Goal: Communication & Community: Answer question/provide support

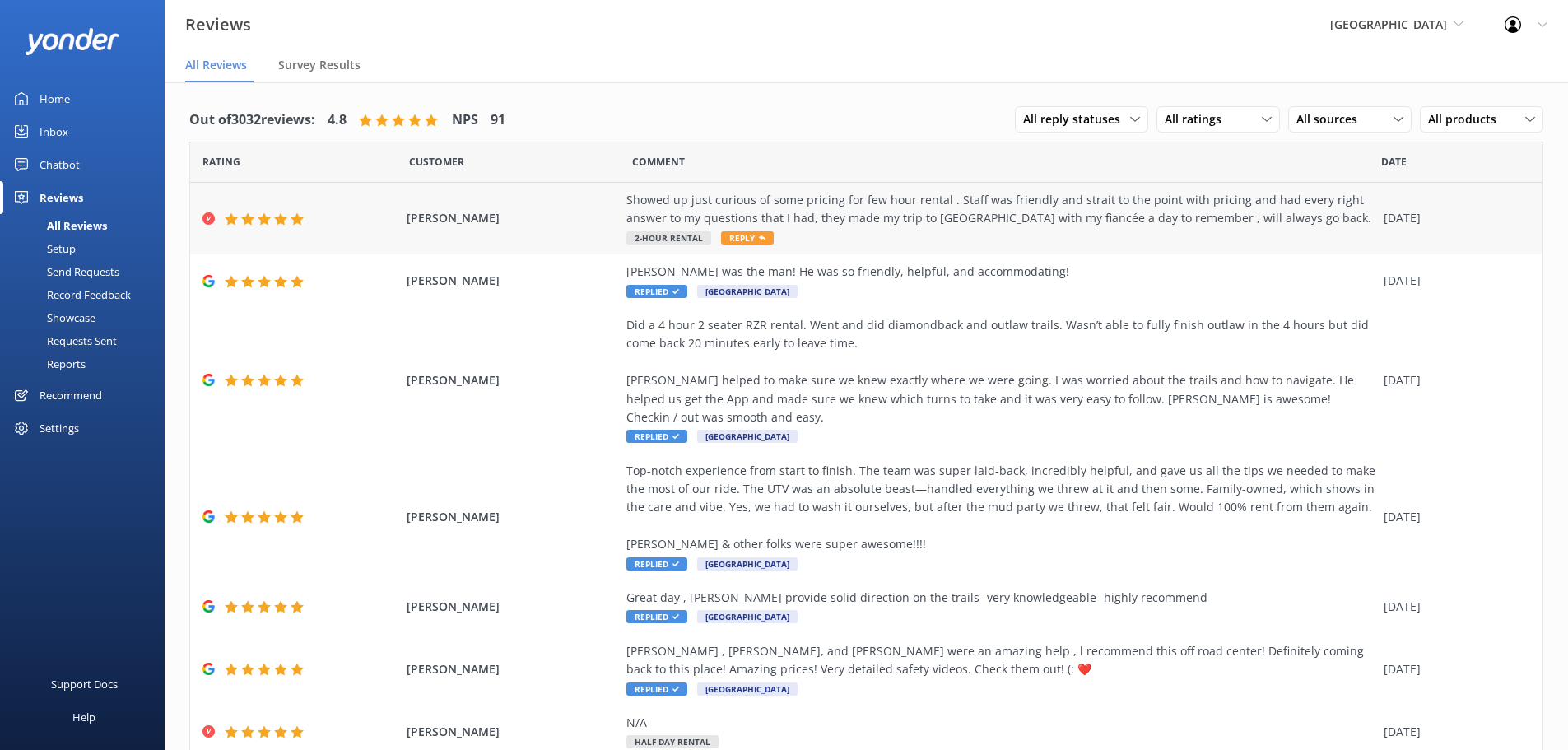
click at [760, 235] on span "Reply" at bounding box center [747, 237] width 53 height 13
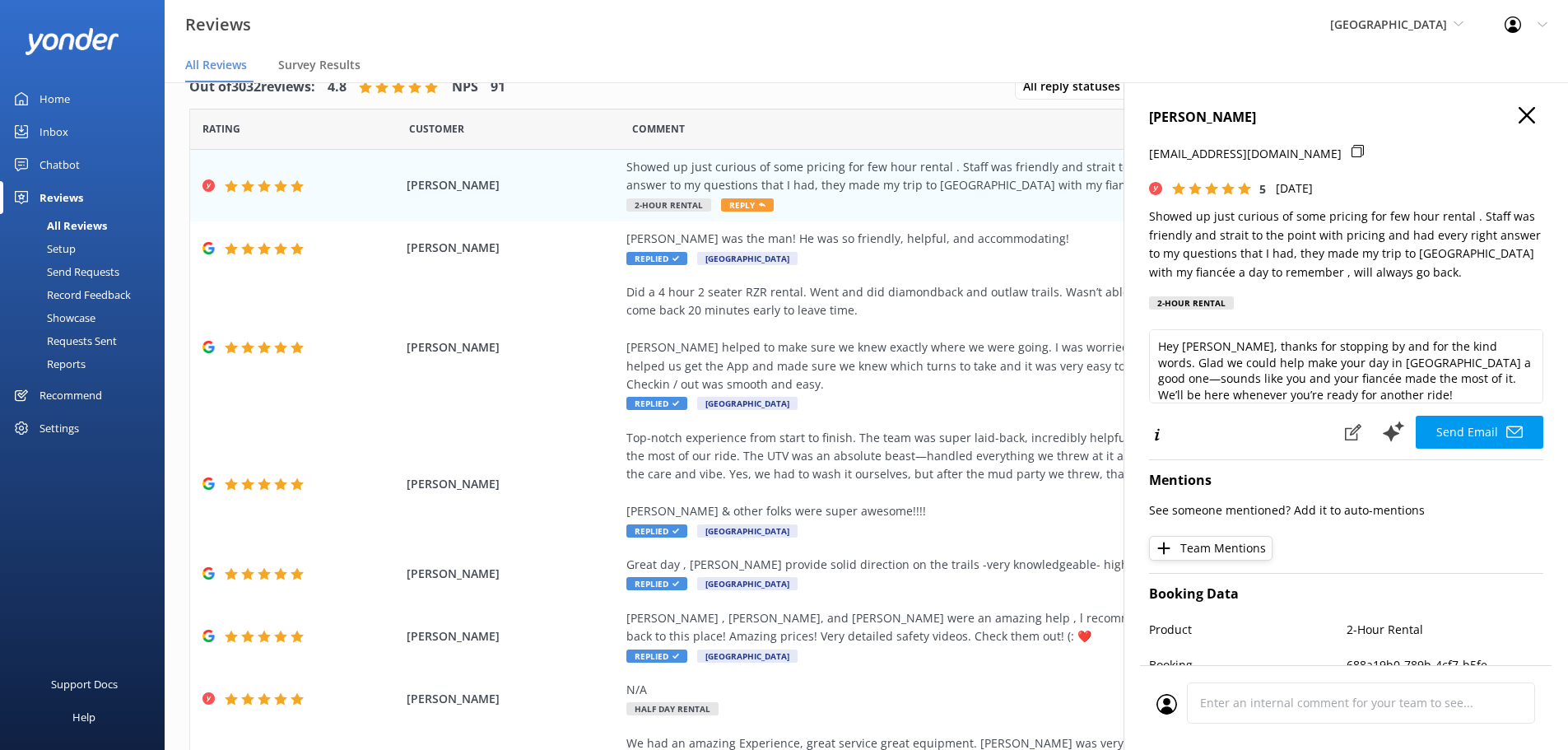
scroll to position [8, 0]
click at [1395, 387] on textarea "Hey [PERSON_NAME], thanks for stopping by and for the kind words. Glad we could…" at bounding box center [1346, 366] width 394 height 74
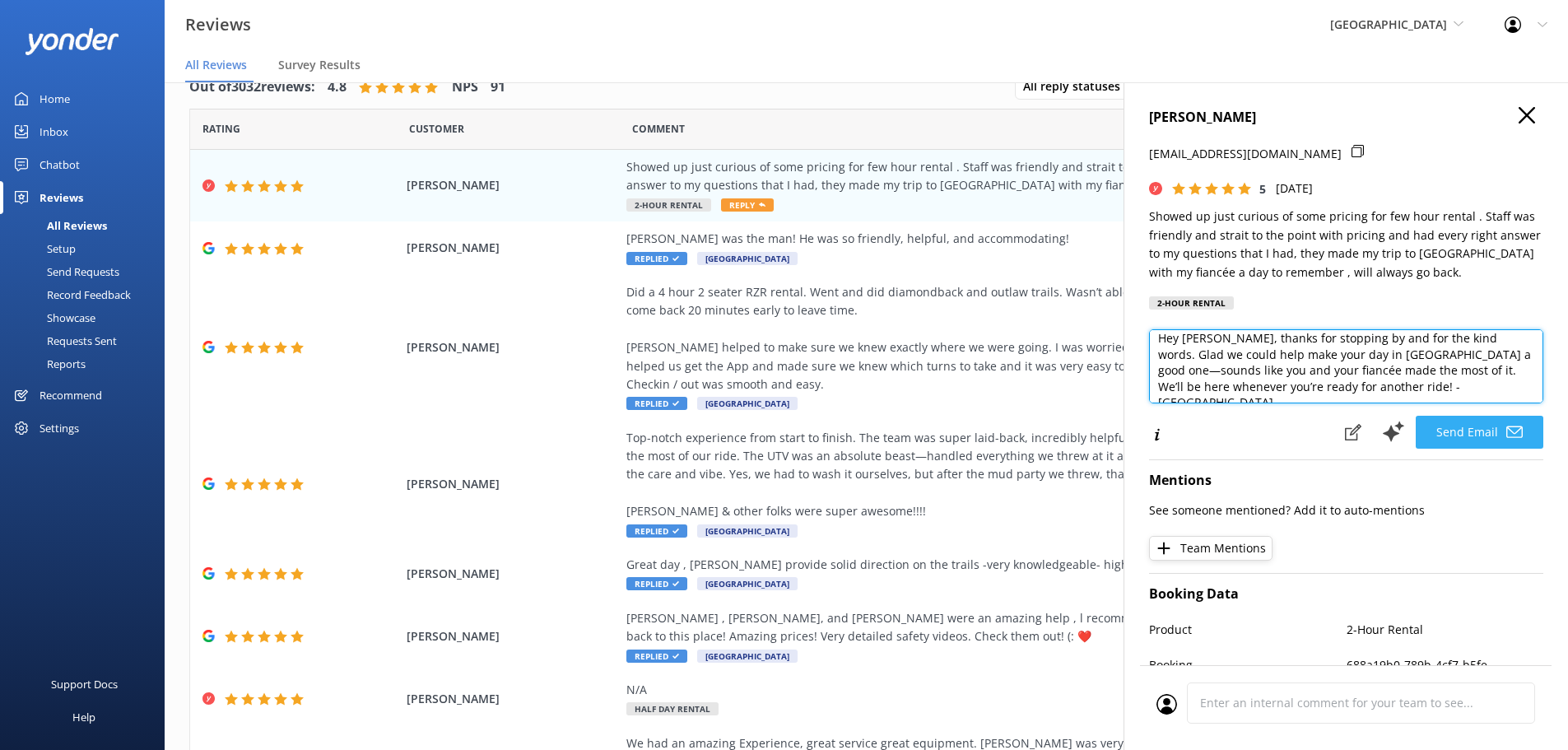
type textarea "Hey [PERSON_NAME], thanks for stopping by and for the kind words. Glad we could…"
click at [1481, 429] on button "Send Email" at bounding box center [1479, 433] width 128 height 33
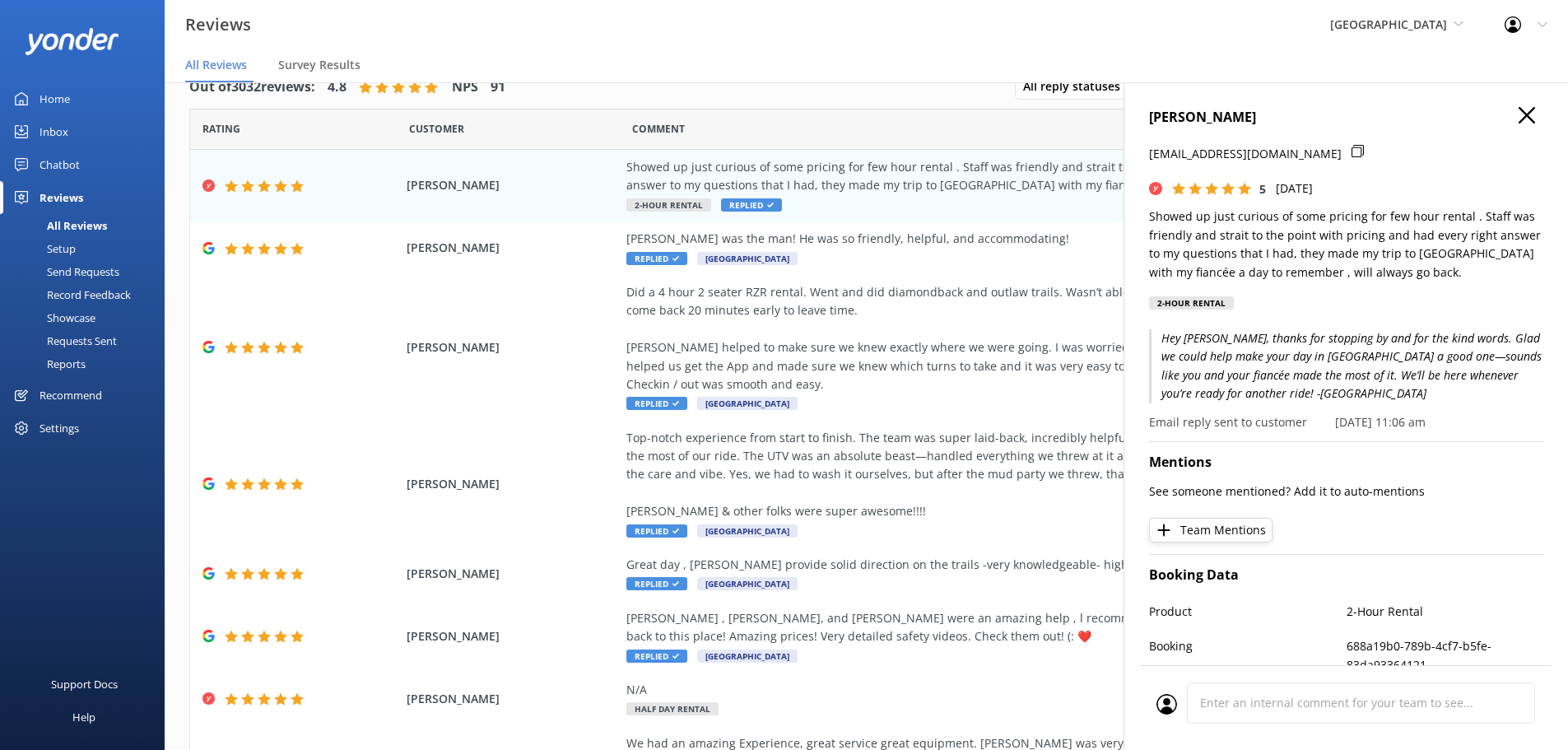
click at [1518, 117] on use "button" at bounding box center [1526, 115] width 17 height 17
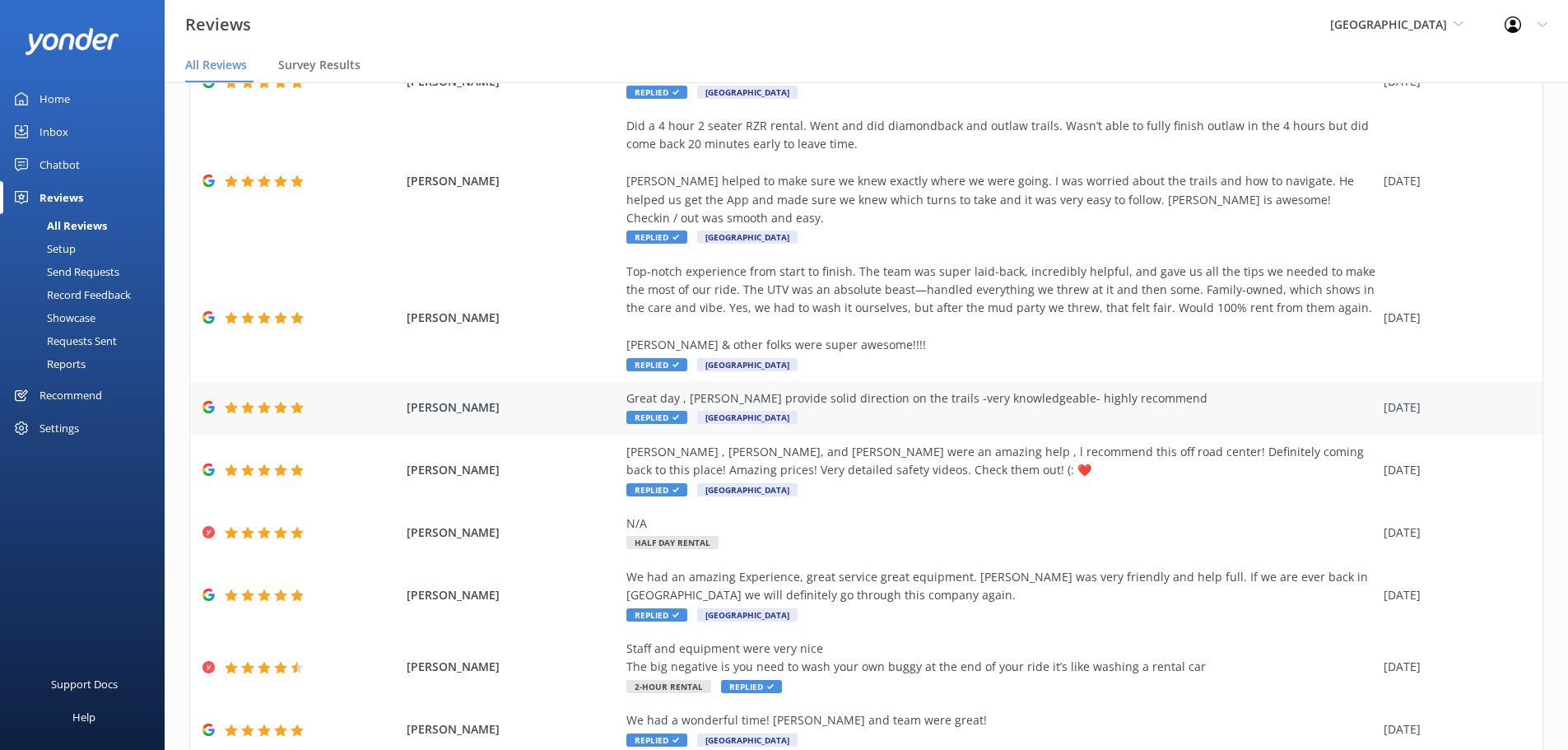
scroll to position [242, 0]
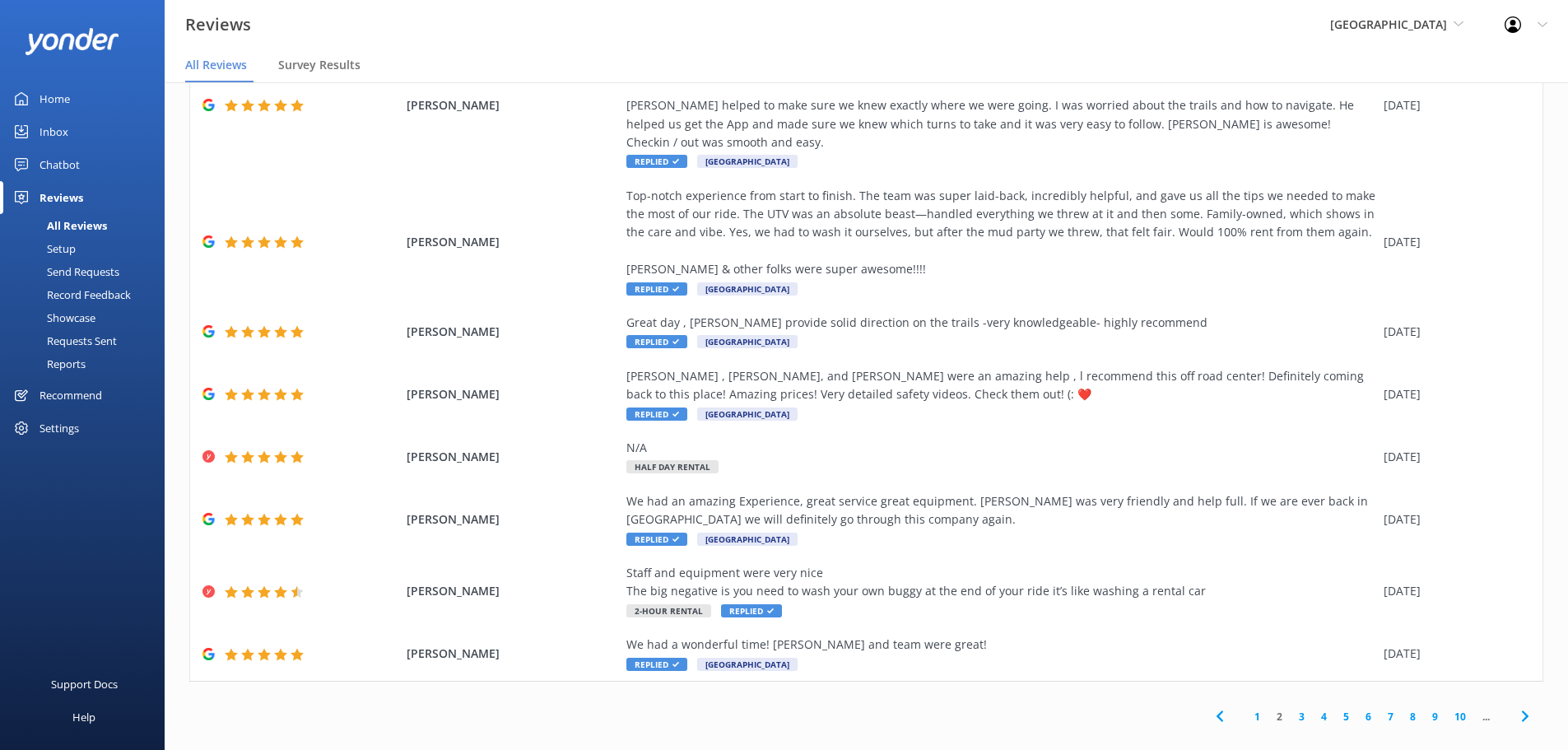
click at [1247, 709] on link "1" at bounding box center [1258, 717] width 23 height 16
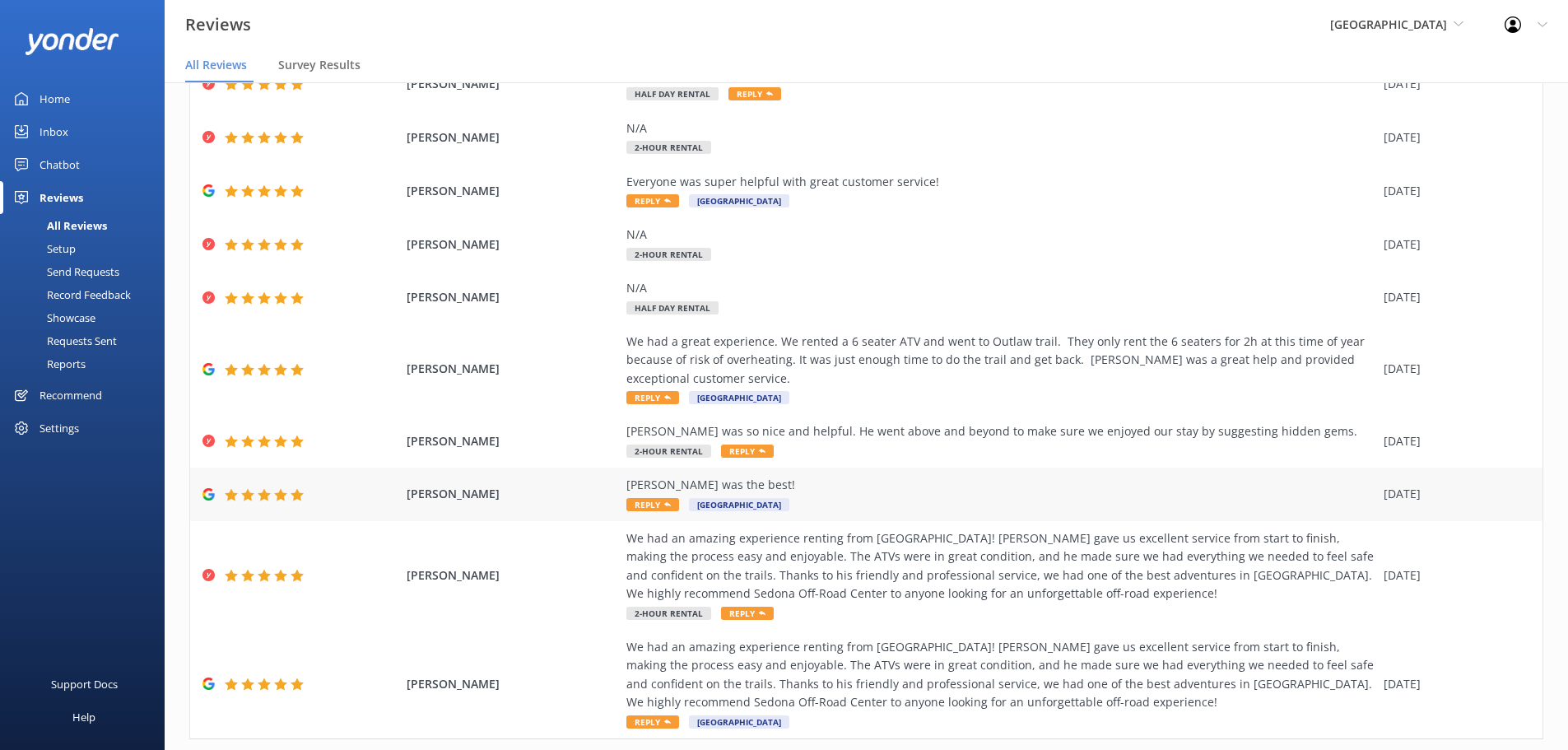
scroll to position [168, 0]
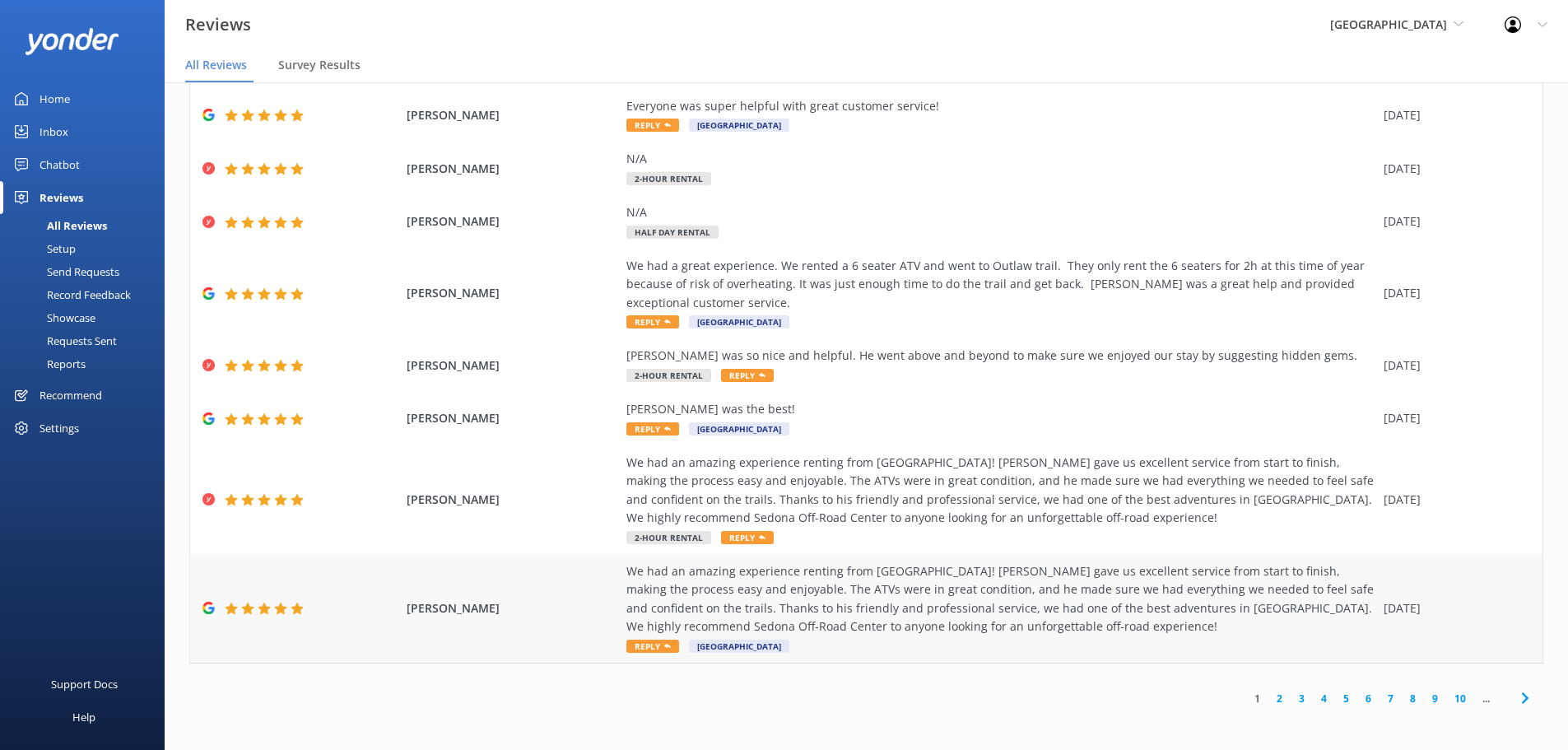
click at [697, 592] on div "We had an amazing experience renting from [GEOGRAPHIC_DATA]! [PERSON_NAME] gave…" at bounding box center [1001, 599] width 749 height 74
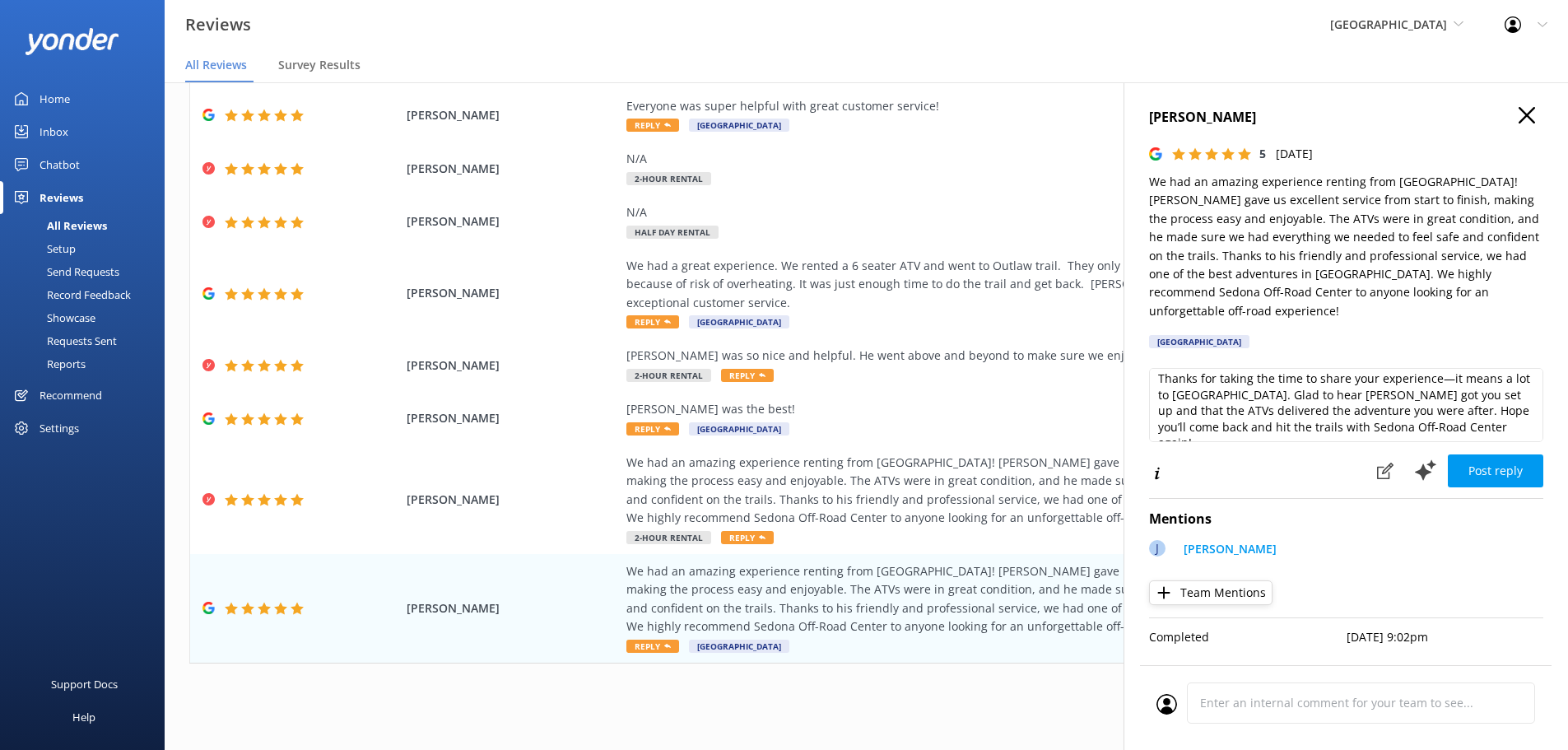
scroll to position [8, 0]
click at [1428, 405] on textarea "Thanks for taking the time to share your experience—it means a lot to [GEOGRAPH…" at bounding box center [1346, 405] width 394 height 74
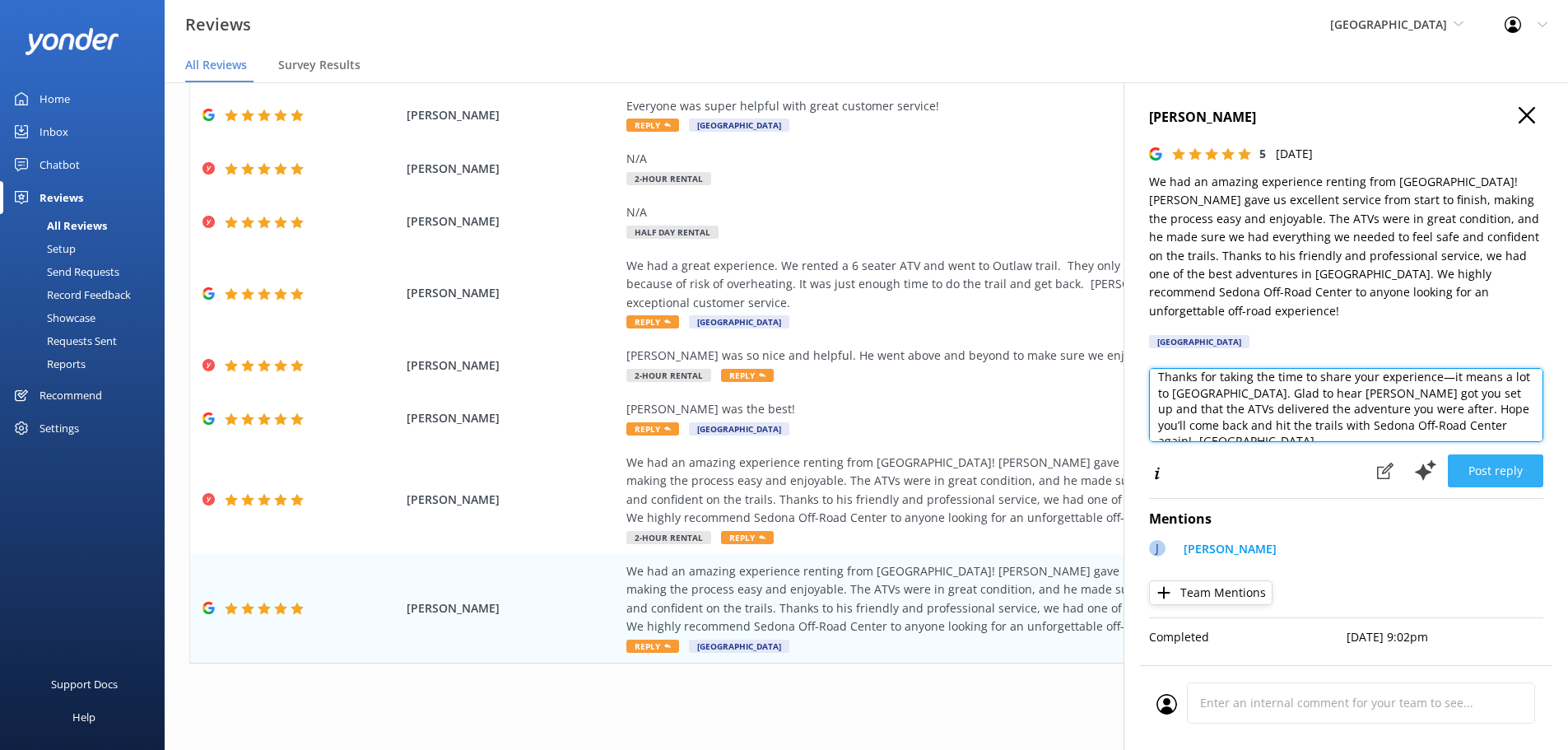
type textarea "Thanks for taking the time to share your experience—it means a lot to [GEOGRAPH…"
click at [1518, 461] on button "Post reply" at bounding box center [1496, 471] width 96 height 33
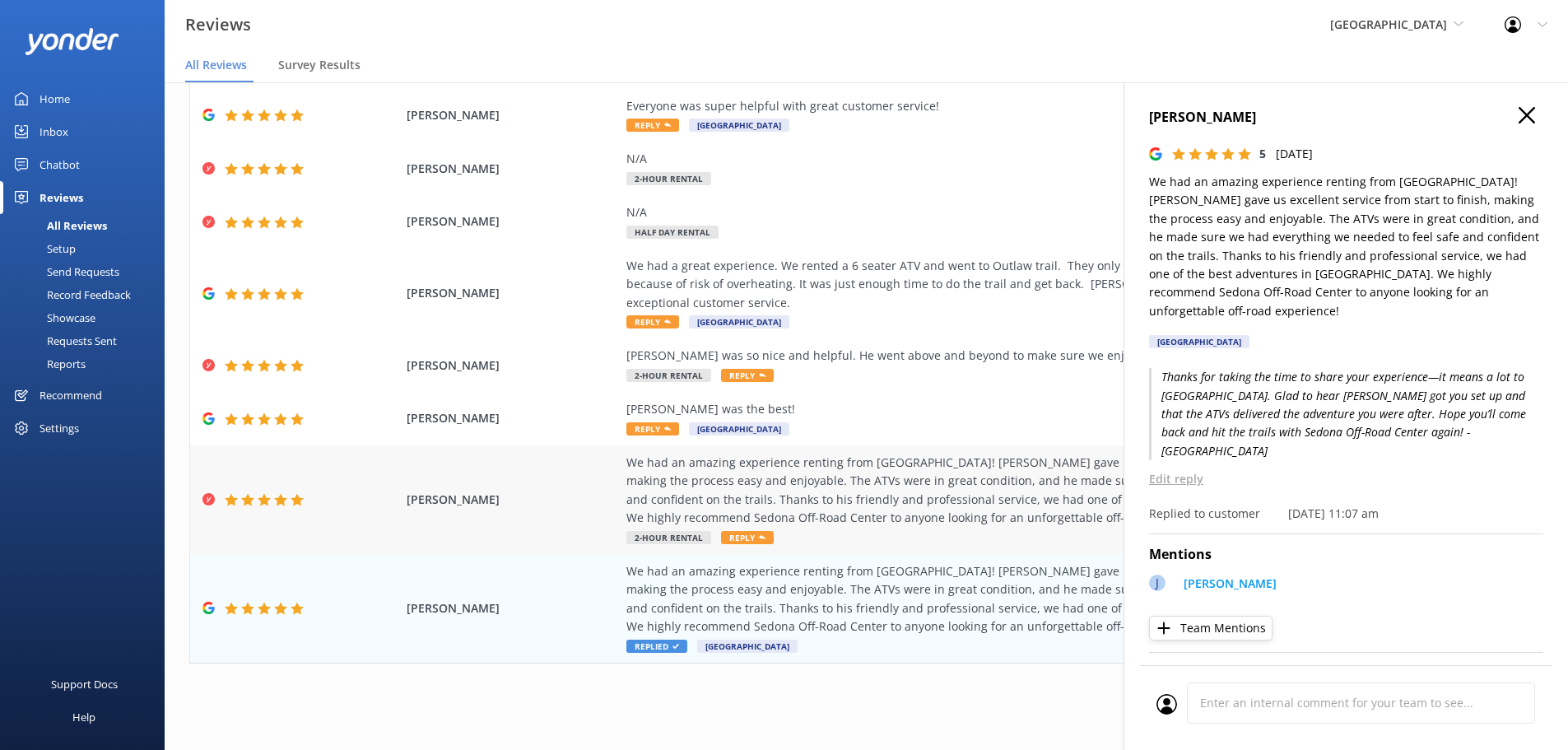
click at [744, 544] on div "We had an amazing experience renting from [GEOGRAPHIC_DATA]! [PERSON_NAME] gave…" at bounding box center [1001, 500] width 749 height 92
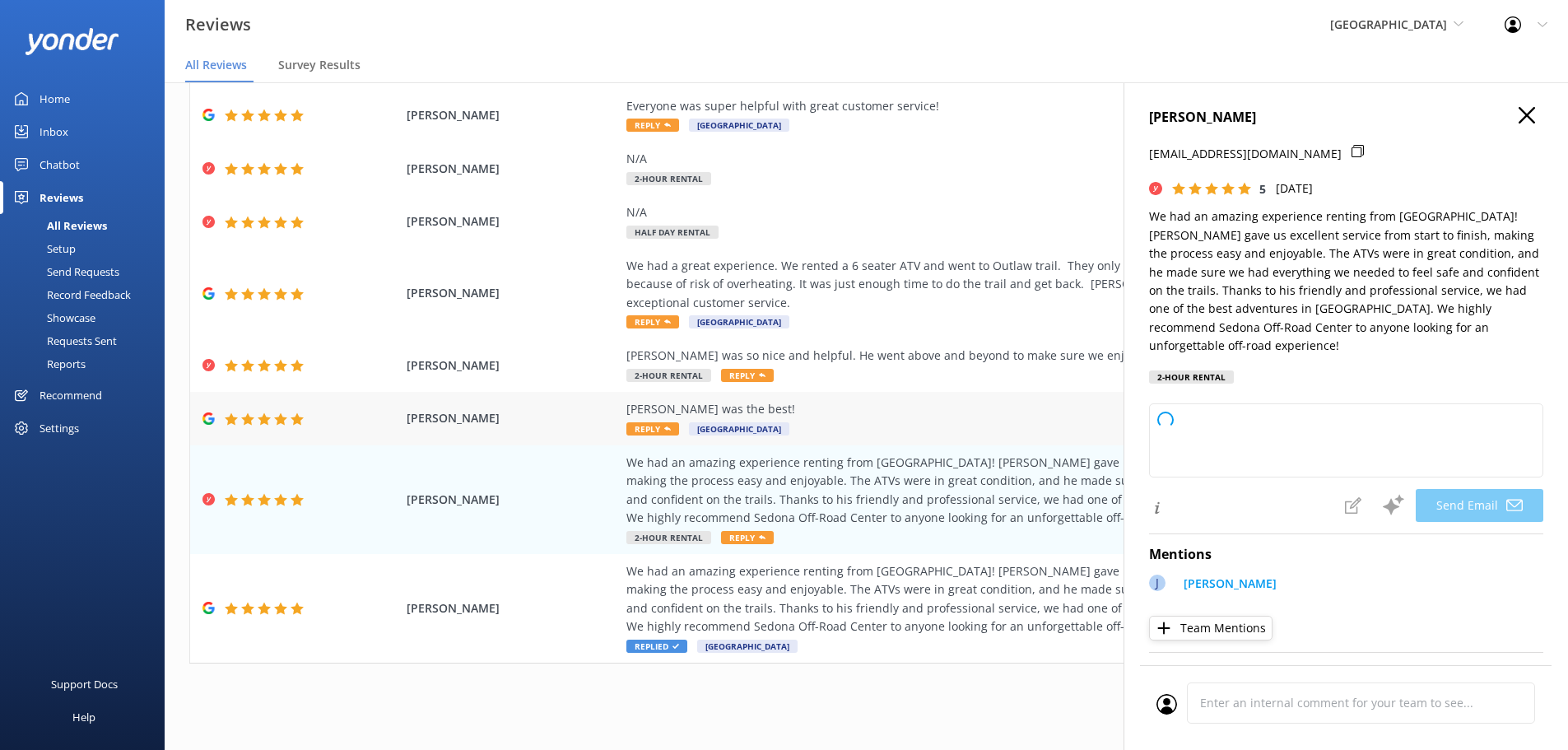
click at [676, 403] on div "[PERSON_NAME] was the best!" at bounding box center [1001, 409] width 749 height 18
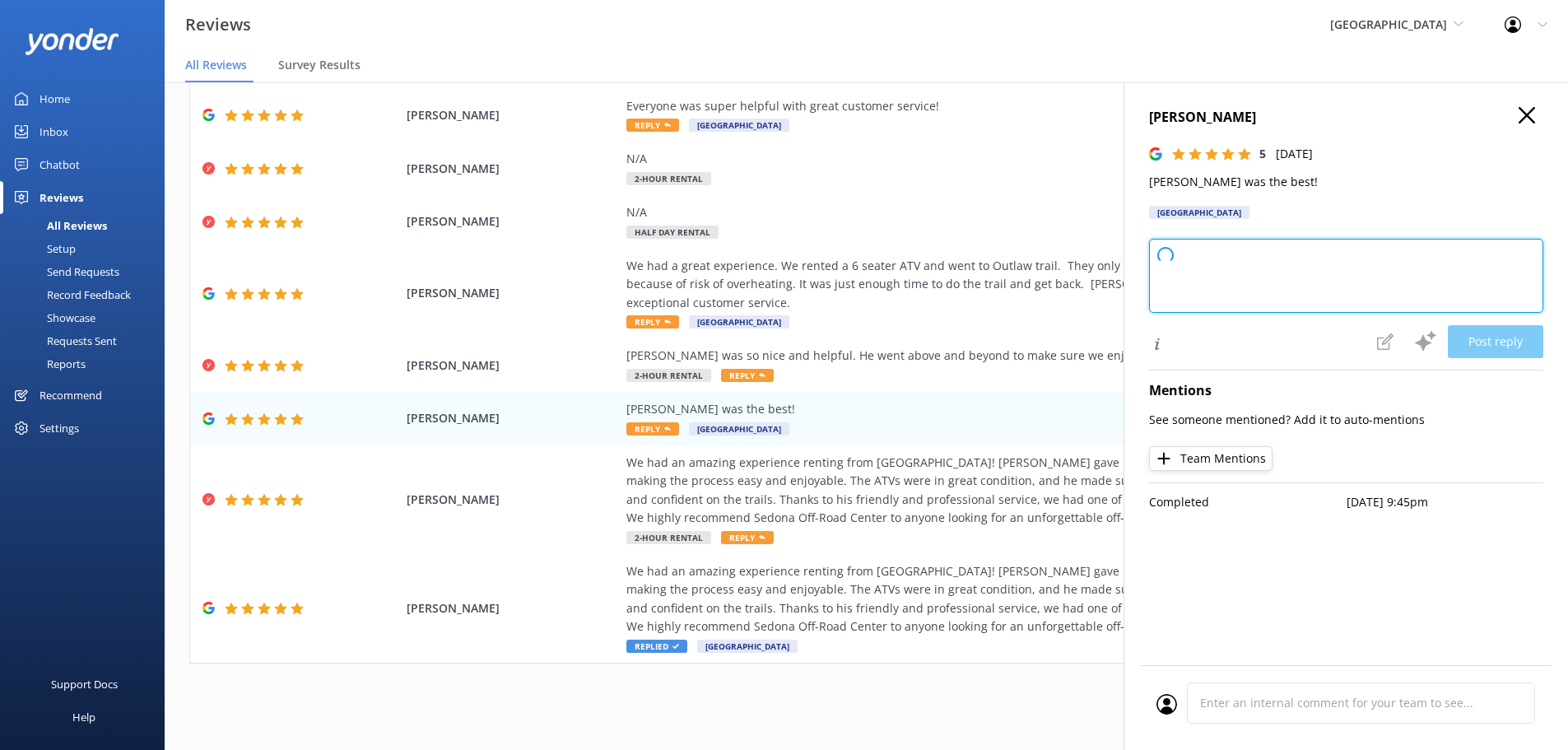
click at [1460, 291] on textarea at bounding box center [1346, 275] width 394 height 74
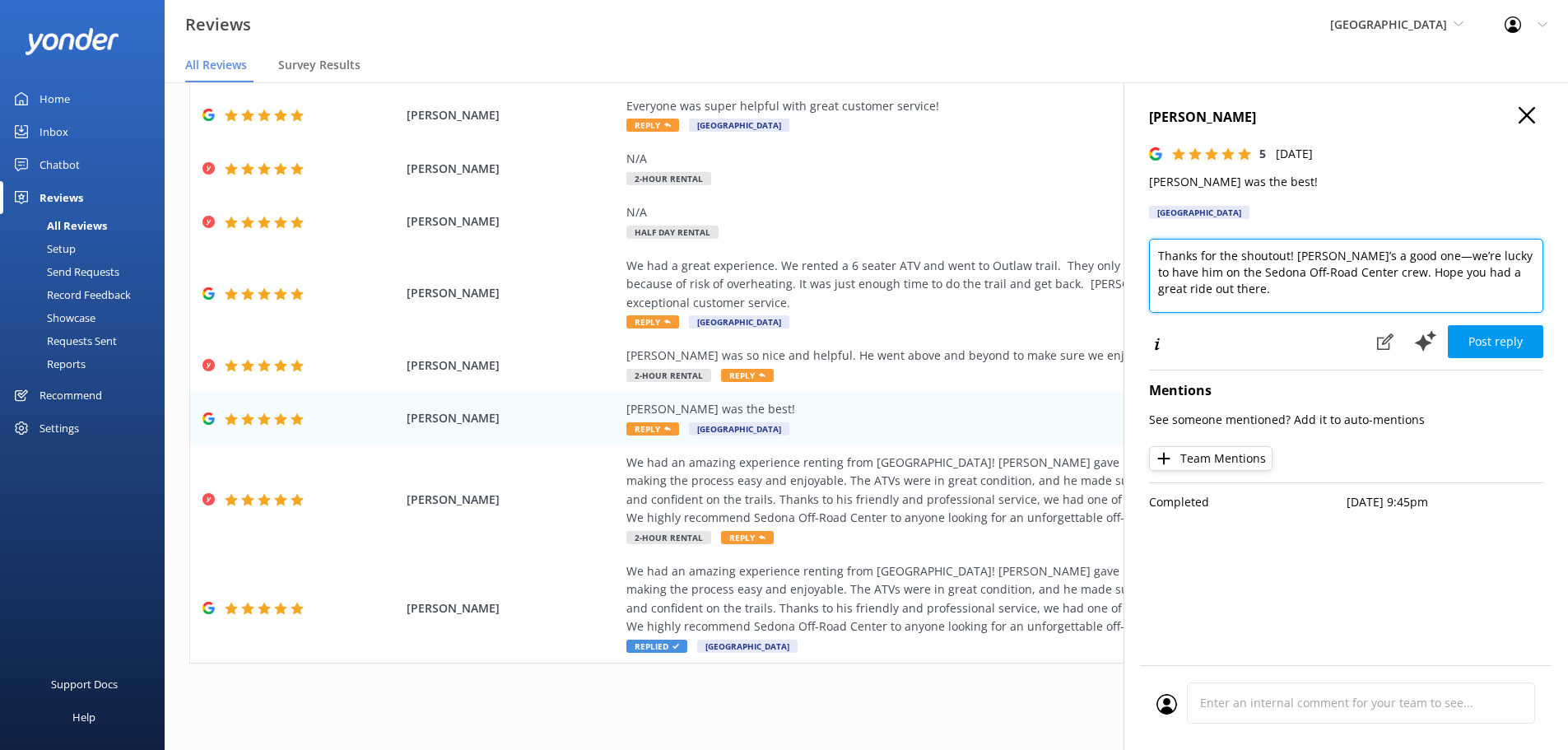
click at [1455, 296] on textarea "Thanks for the shoutout! [PERSON_NAME]’s a good one—we’re lucky to have him on …" at bounding box center [1346, 275] width 394 height 74
type textarea "Thanks for the shoutout! [PERSON_NAME]’s a good one—we’re lucky to have him on …"
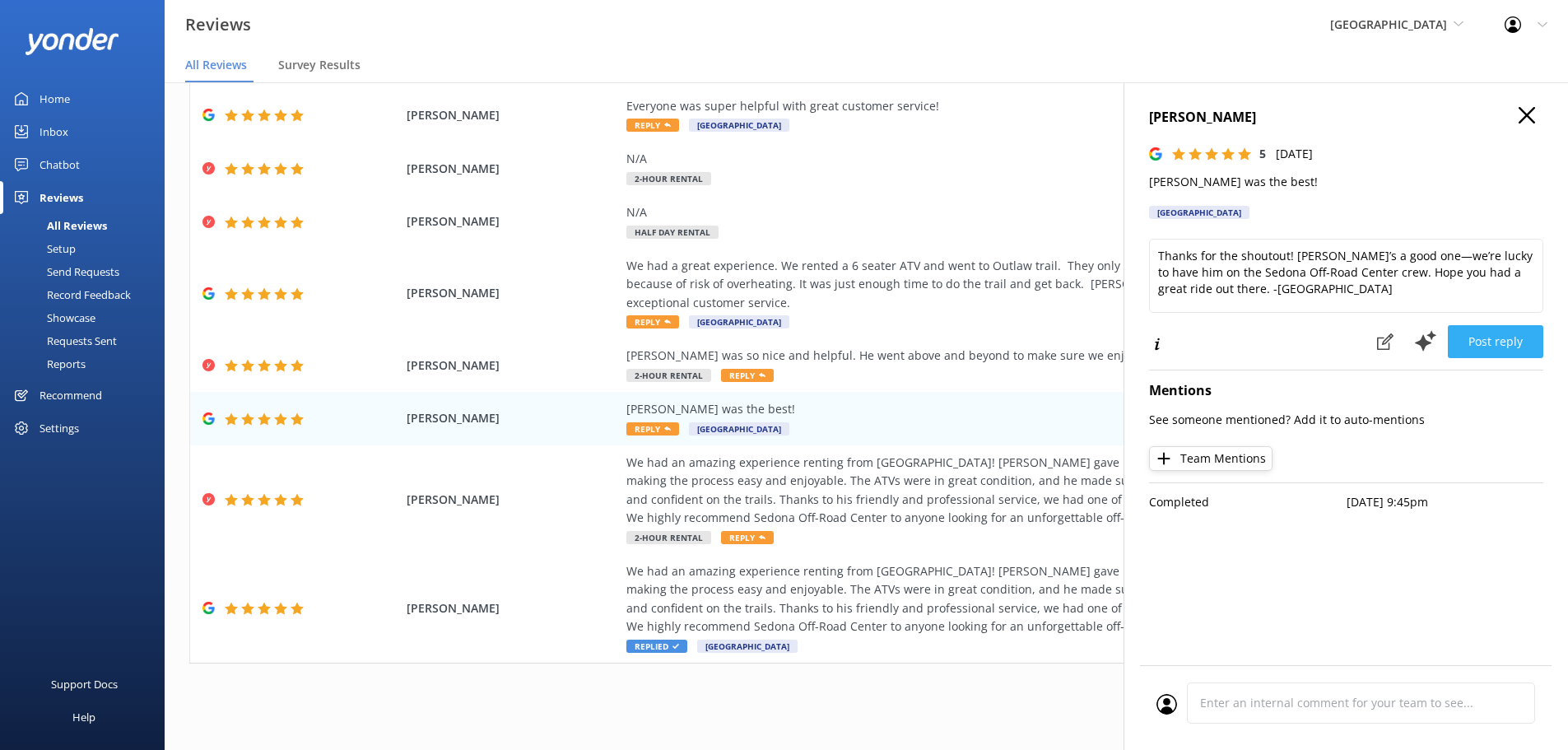
click at [1501, 346] on button "Post reply" at bounding box center [1496, 342] width 96 height 33
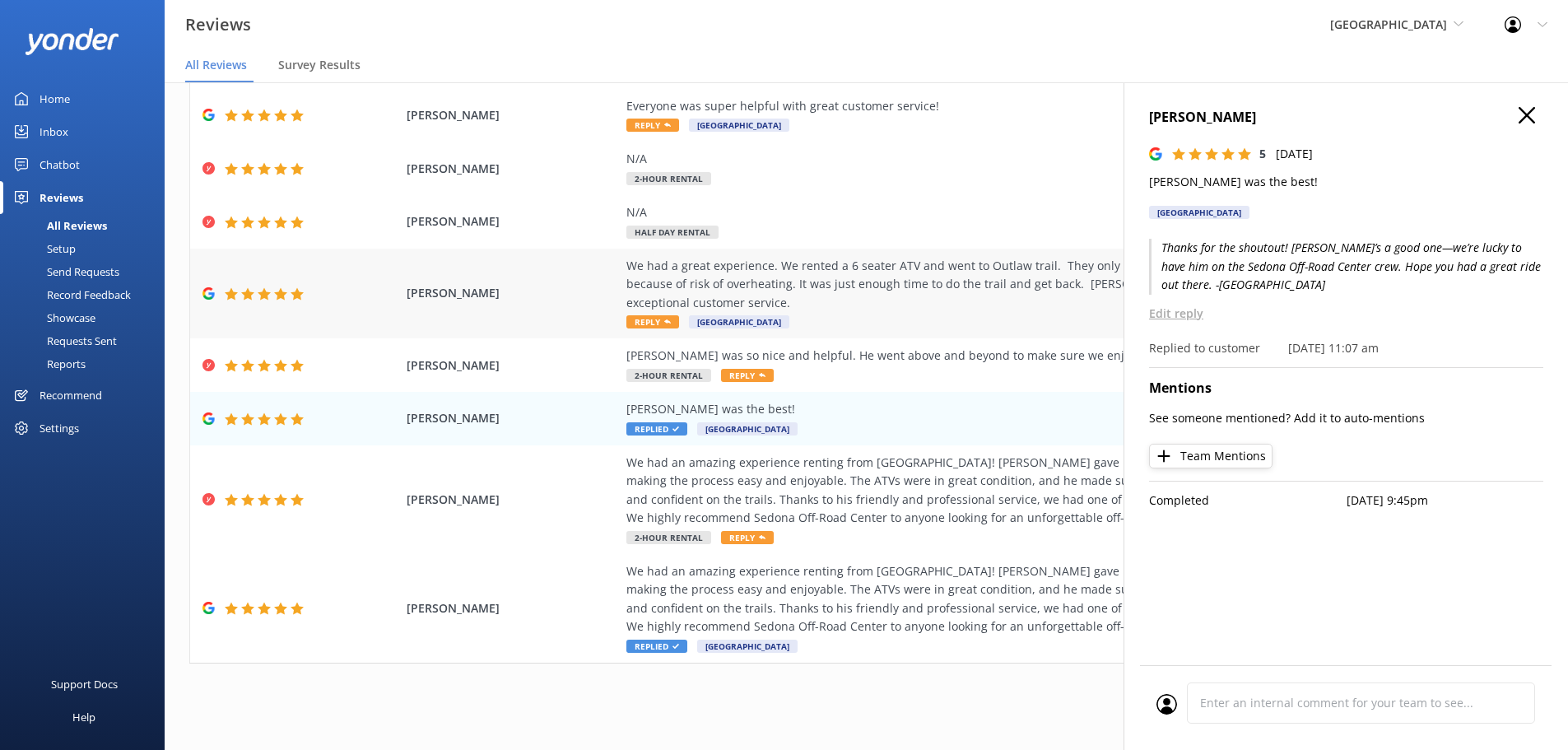
click at [689, 320] on span "[GEOGRAPHIC_DATA]" at bounding box center [739, 322] width 101 height 13
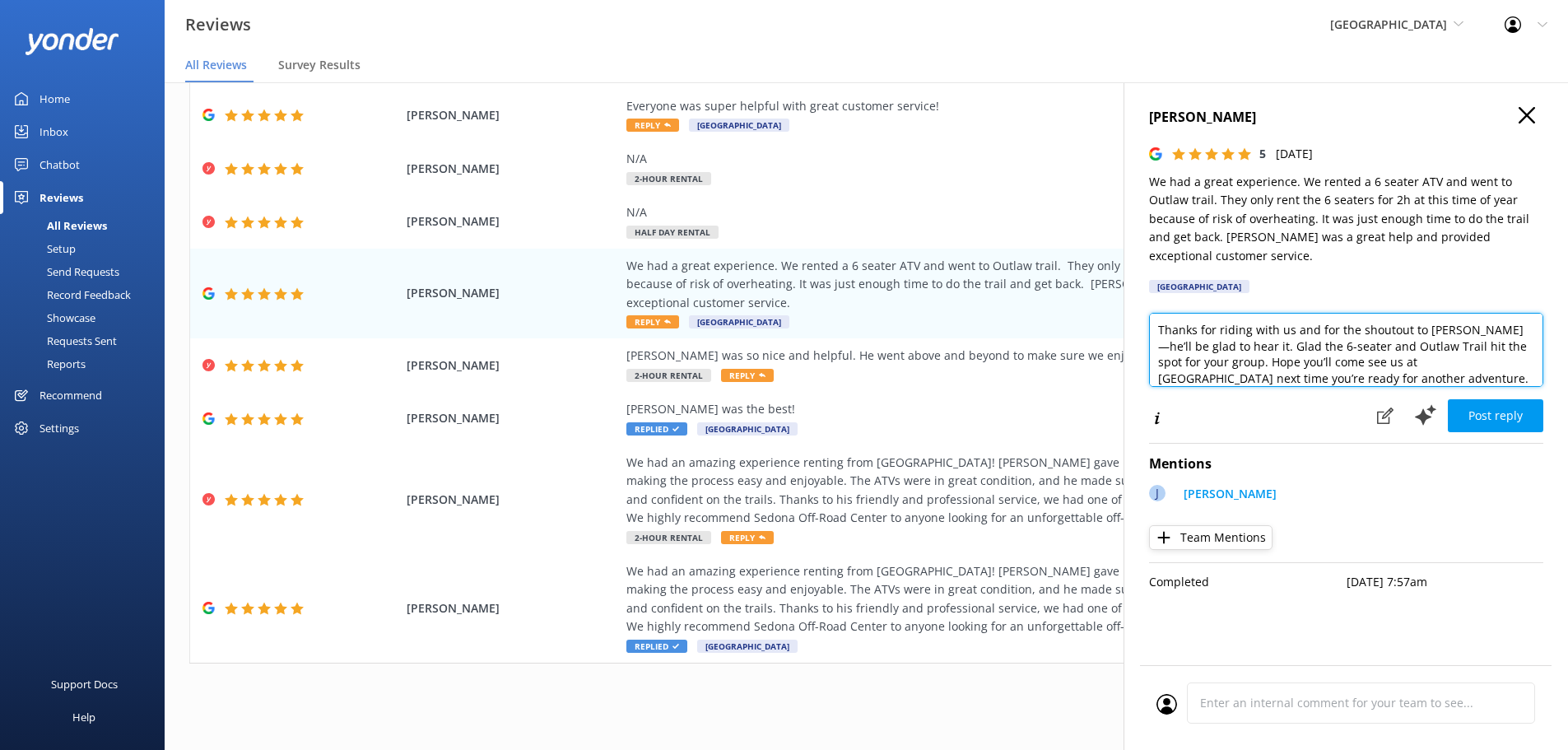
click at [1419, 358] on textarea "Thanks for riding with us and for the shoutout to [PERSON_NAME]—he’ll be glad t…" at bounding box center [1346, 349] width 394 height 74
type textarea "Thanks for riding with us and for the shoutout to [PERSON_NAME]—he’ll be glad t…"
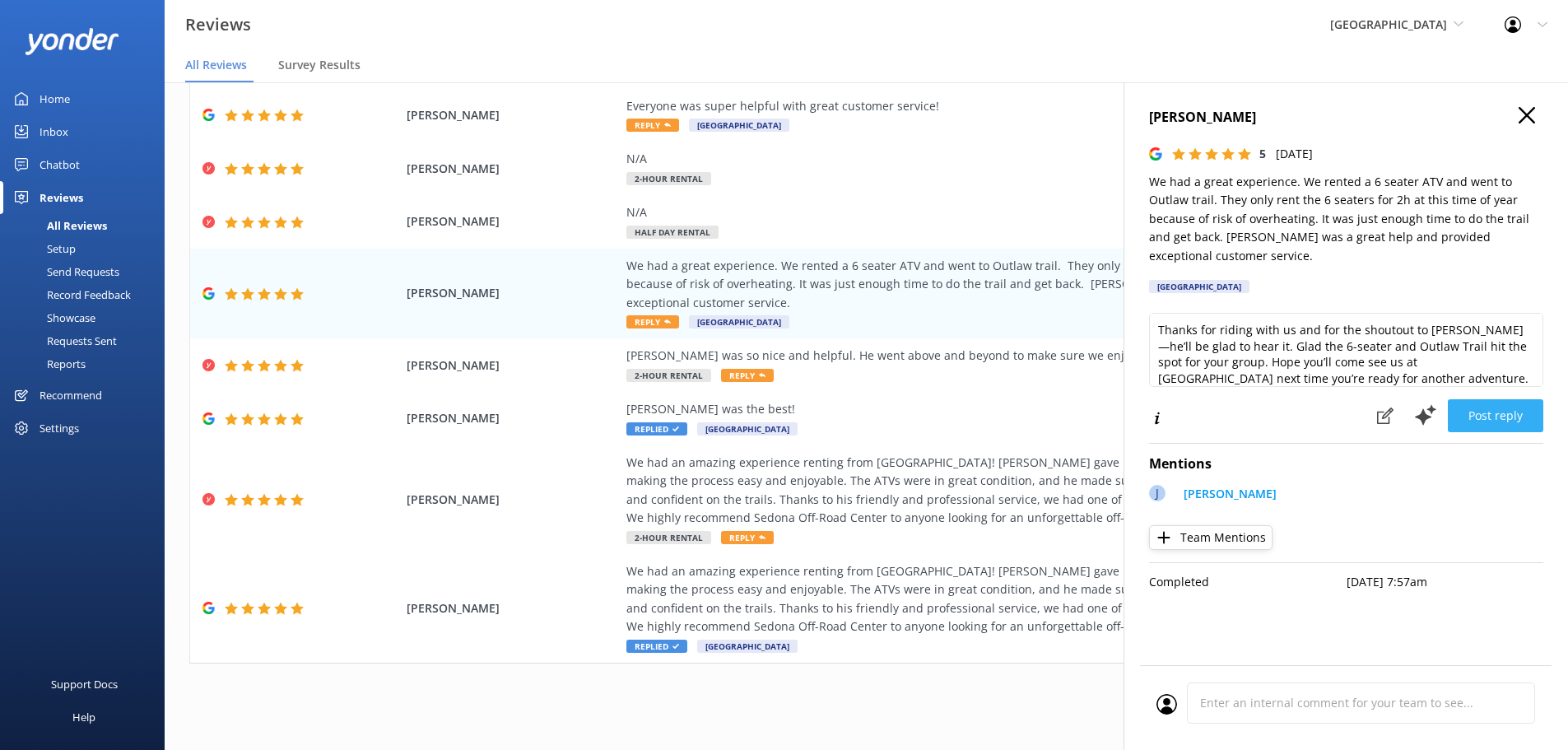
click at [1502, 400] on button "Post reply" at bounding box center [1496, 416] width 96 height 33
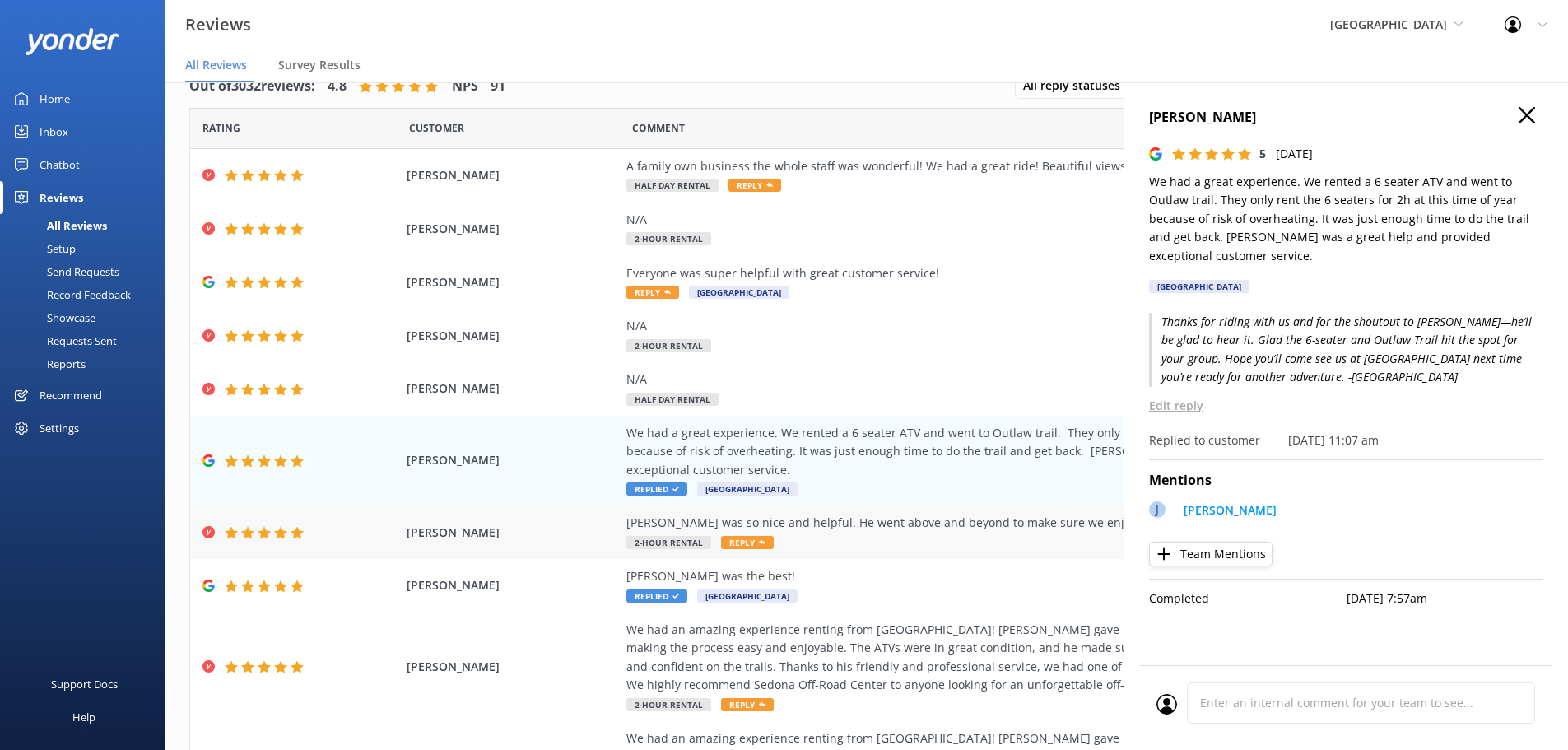
scroll to position [0, 0]
click at [640, 293] on span "Reply" at bounding box center [652, 293] width 53 height 13
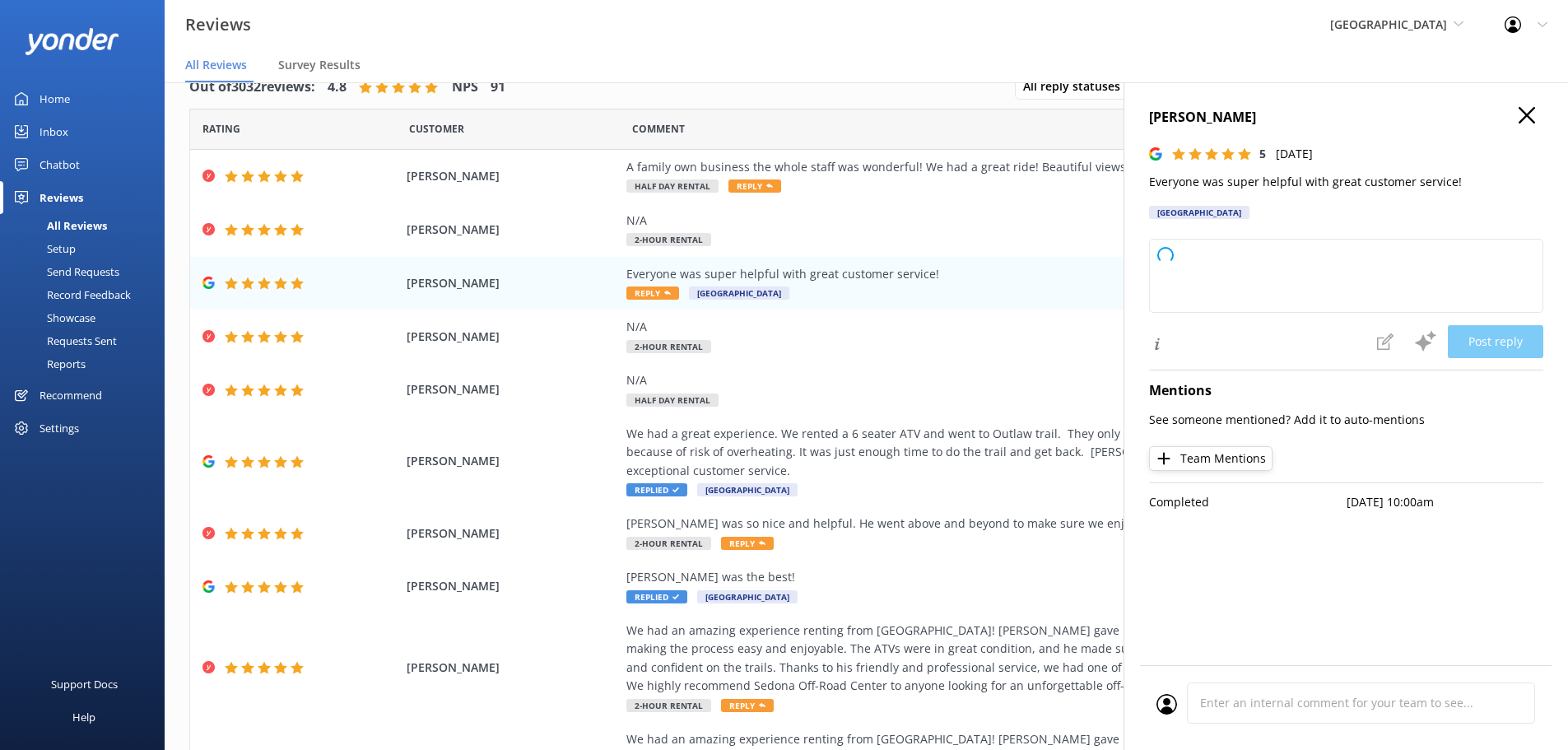
click at [1263, 225] on div "[PERSON_NAME] 5 [DATE] Everyone was super helpful with great customer service! …" at bounding box center [1346, 168] width 394 height 122
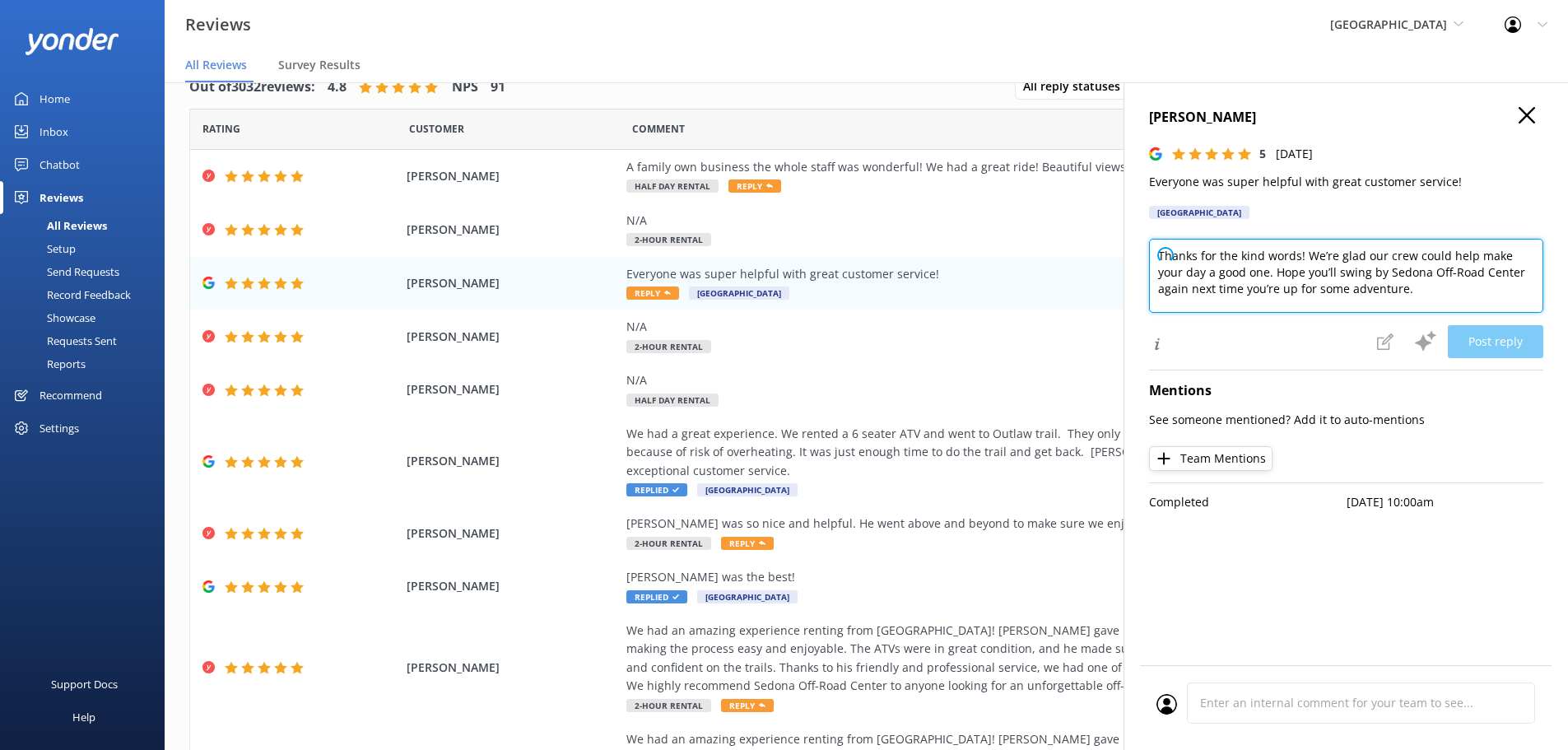
click at [1314, 244] on textarea "Thanks for the kind words! We’re glad our crew could help make your day a good …" at bounding box center [1346, 275] width 394 height 74
click at [1439, 291] on textarea "Thanks for the kind words! We’re glad our crew could help make your day a good …" at bounding box center [1346, 275] width 394 height 74
click at [1437, 295] on textarea "Thanks for the kind words! We’re glad our crew could help make your day a good …" at bounding box center [1346, 275] width 394 height 74
type textarea "Thanks for the kind words! We’re glad our crew could help make your day a good …"
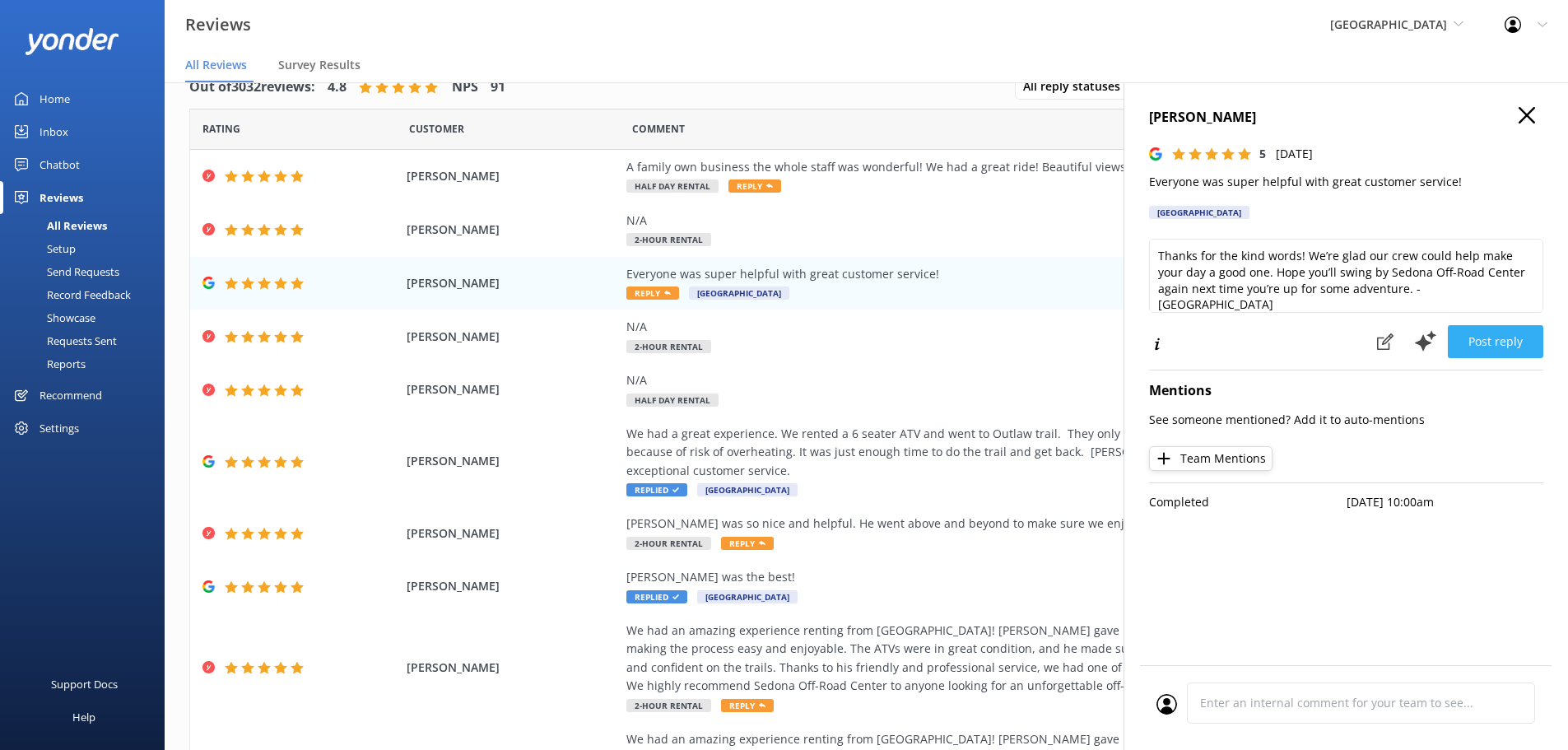
click at [1493, 340] on button "Post reply" at bounding box center [1496, 342] width 96 height 33
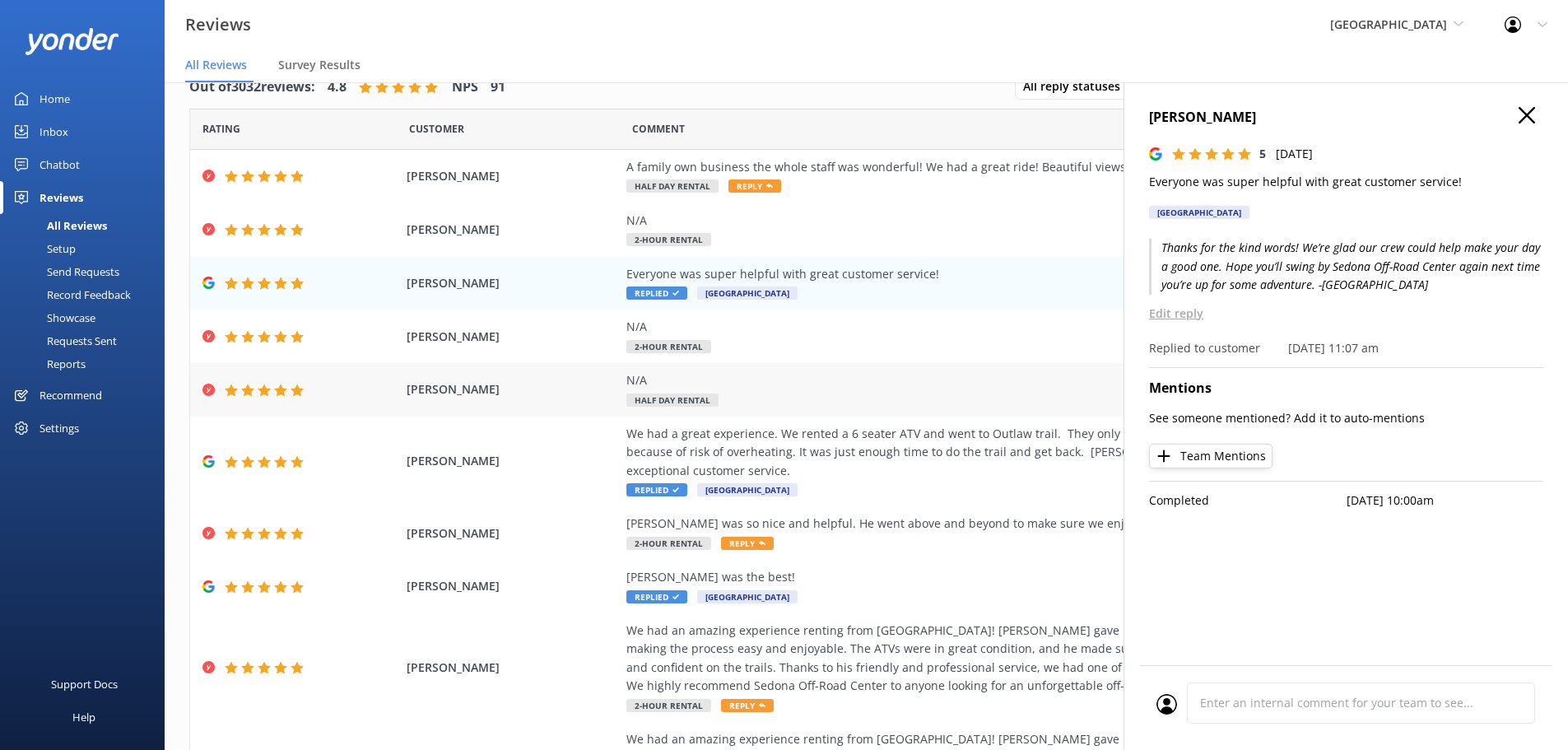
scroll to position [168, 0]
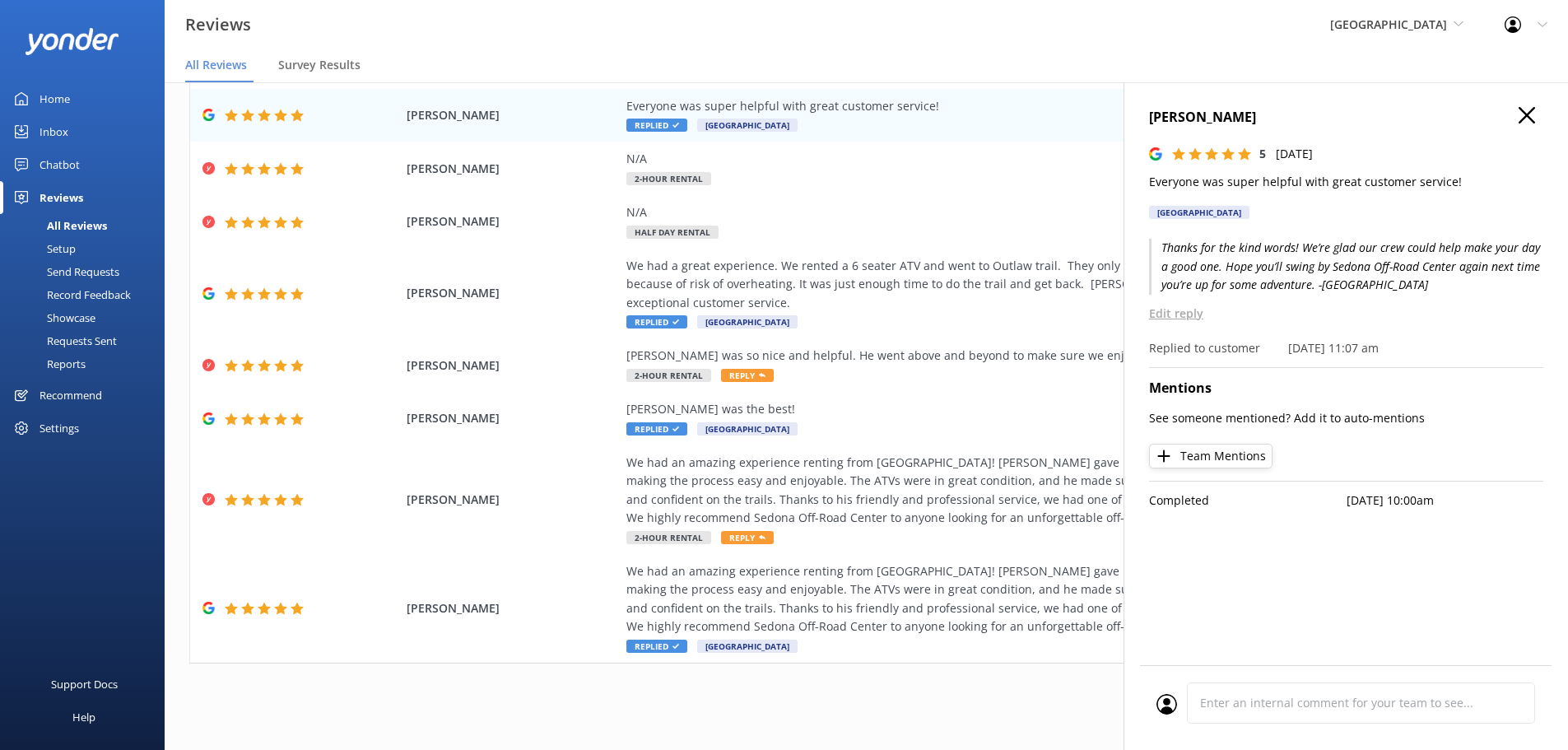
click at [1507, 117] on h4 "[PERSON_NAME]" at bounding box center [1346, 117] width 394 height 22
click at [1518, 116] on icon "button" at bounding box center [1526, 115] width 17 height 17
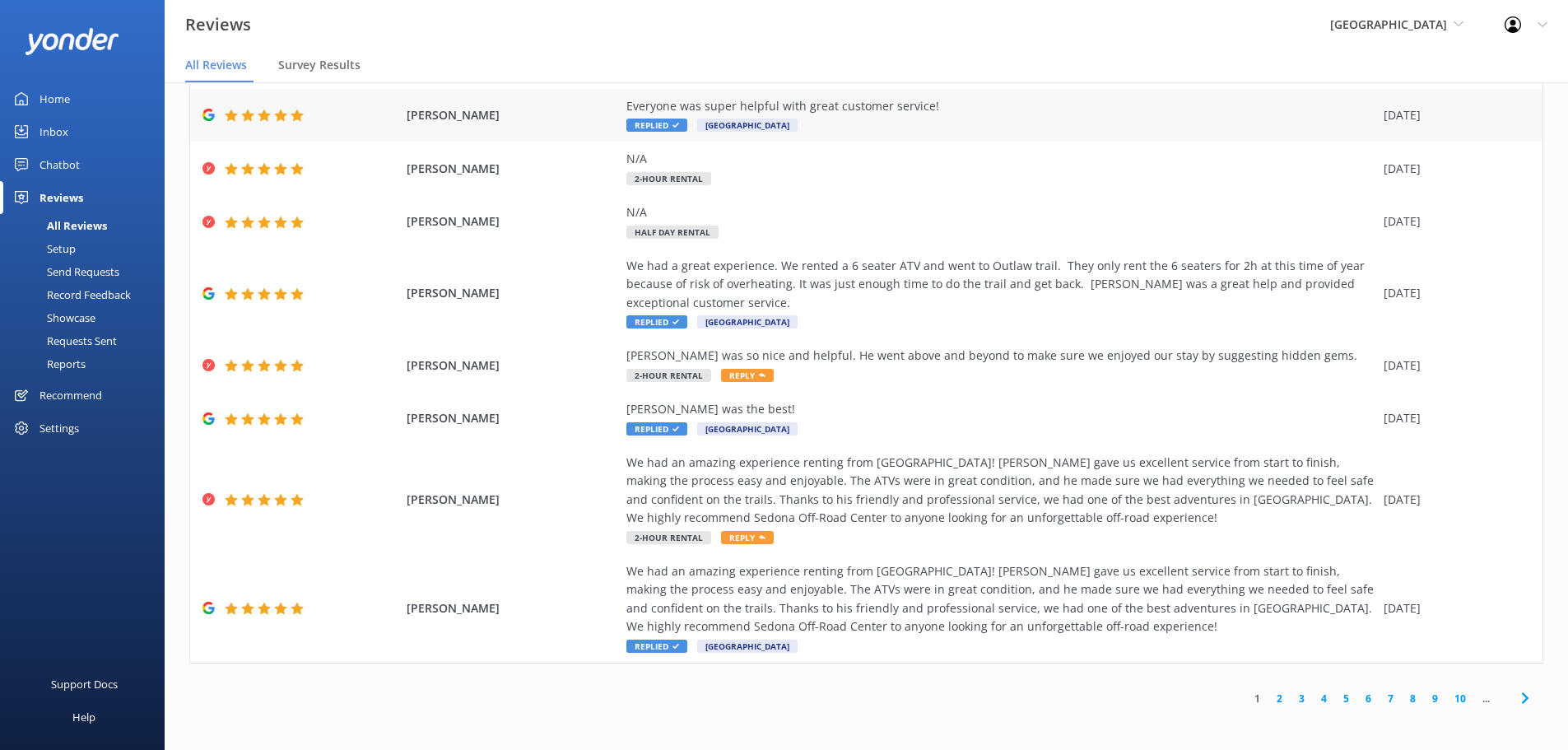
click at [965, 103] on div "Everyone was super helpful with great customer service!" at bounding box center [1001, 106] width 749 height 18
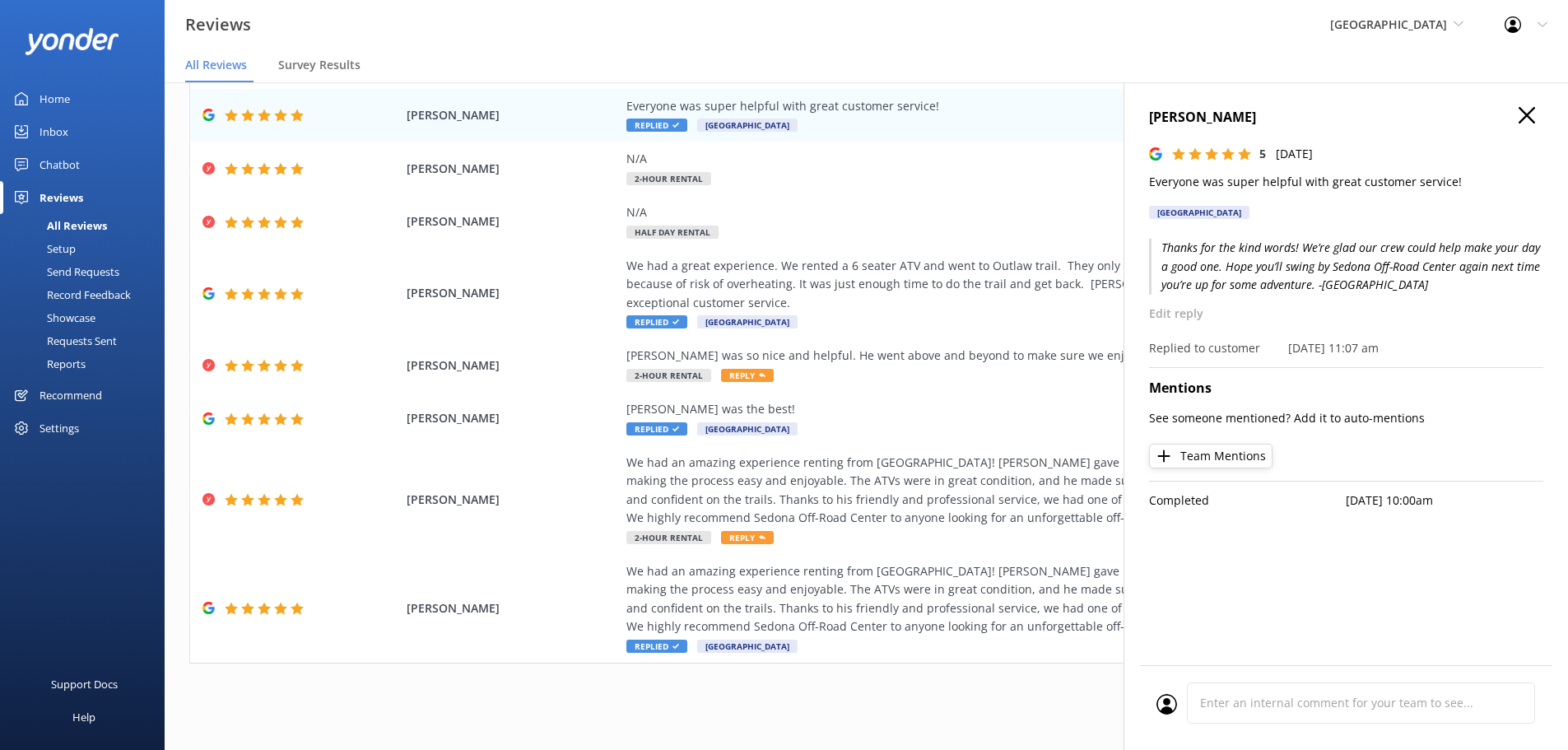
click at [1525, 110] on icon "button" at bounding box center [1526, 115] width 17 height 17
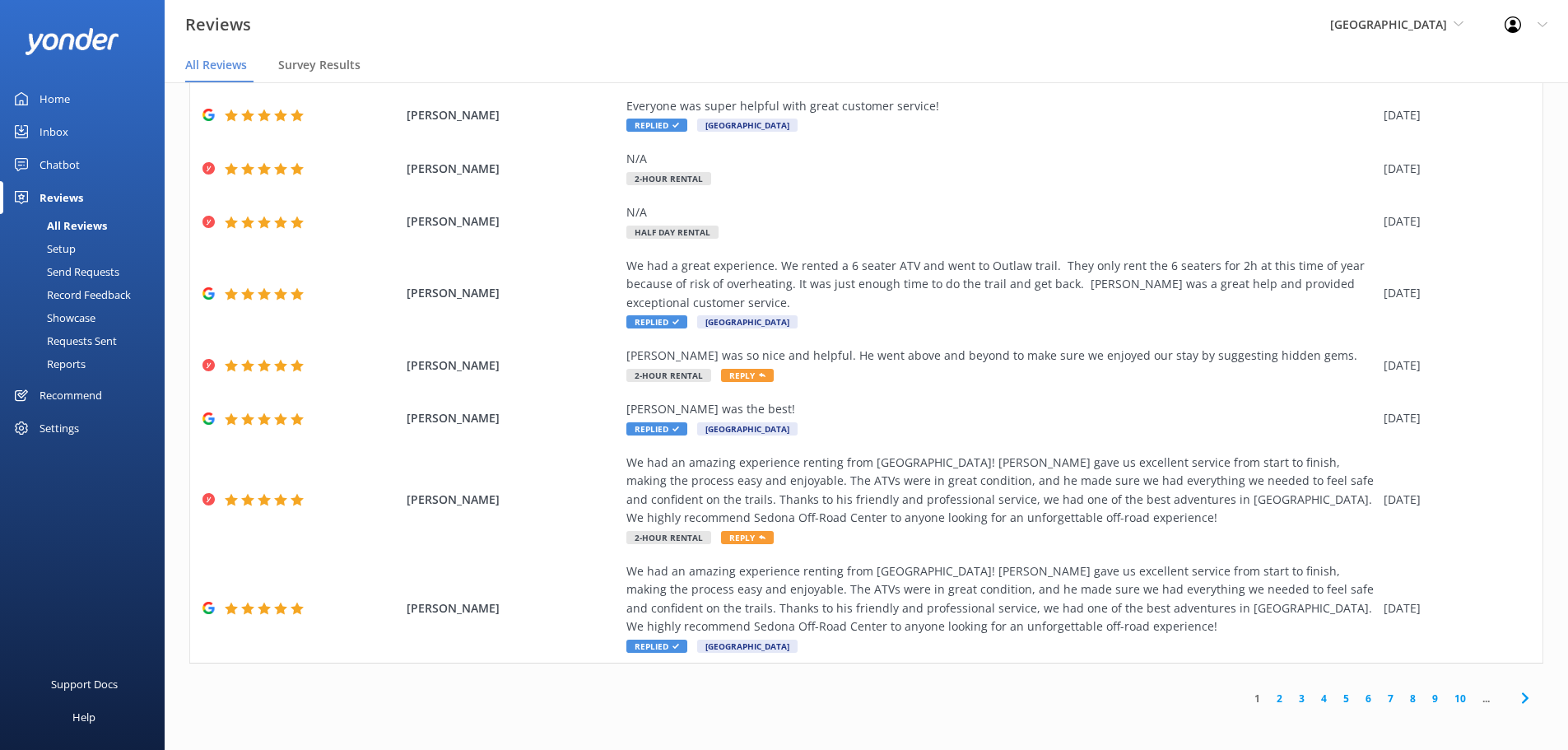
click at [961, 2] on div "Reviews Sedona Off-Road Center Sedona Off-Road Center [US_STATE] Safari Jeep To…" at bounding box center [784, 24] width 1568 height 50
click at [1249, 703] on link "1" at bounding box center [1258, 699] width 23 height 16
click at [1247, 701] on link "1" at bounding box center [1258, 699] width 23 height 16
